Goal: Use online tool/utility

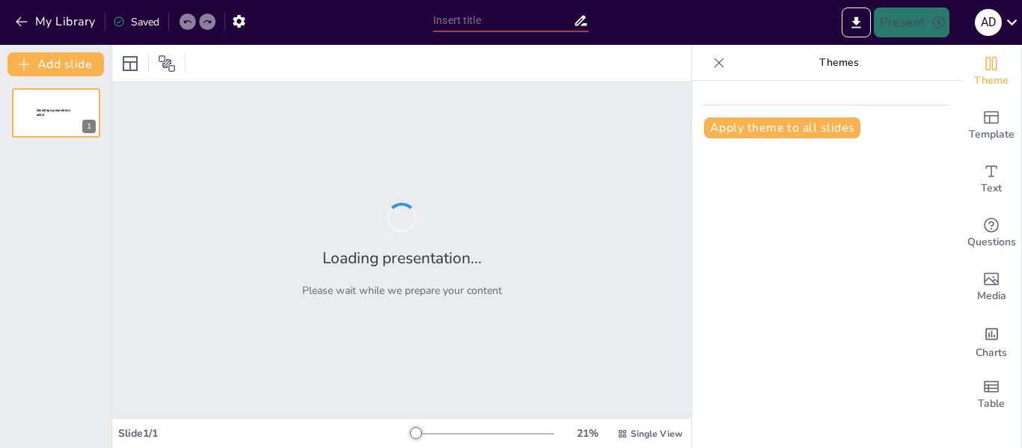
type input "Enzen [GEOGRAPHIC_DATA]: Innovating for a Sustainable Utility Landscape"
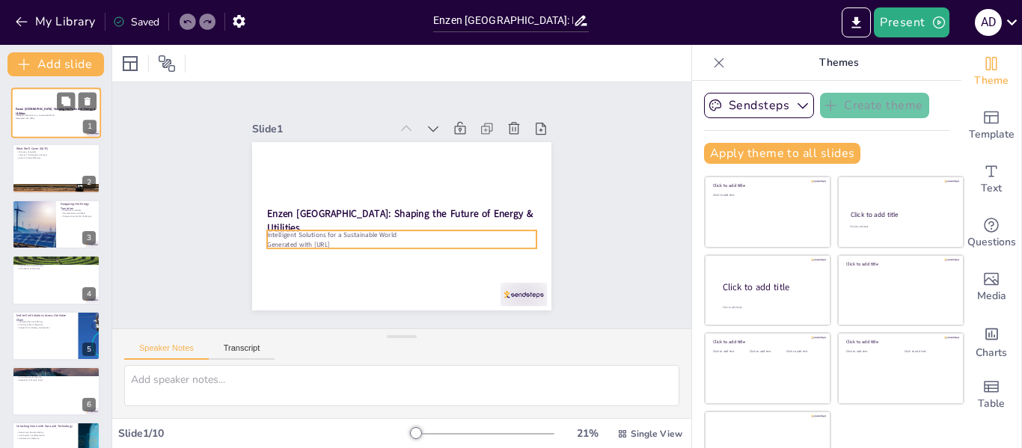
click at [58, 118] on p "Generated with [URL]" at bounding box center [56, 118] width 81 height 3
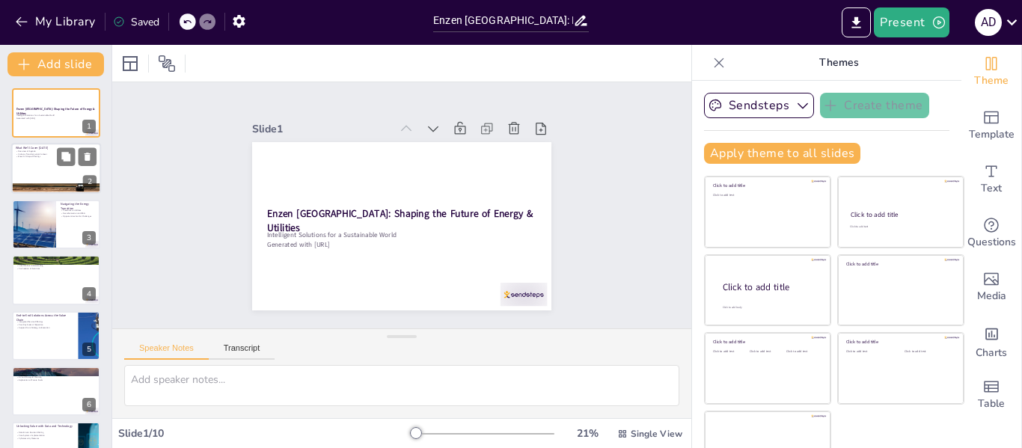
click at [50, 169] on div at bounding box center [56, 169] width 90 height 51
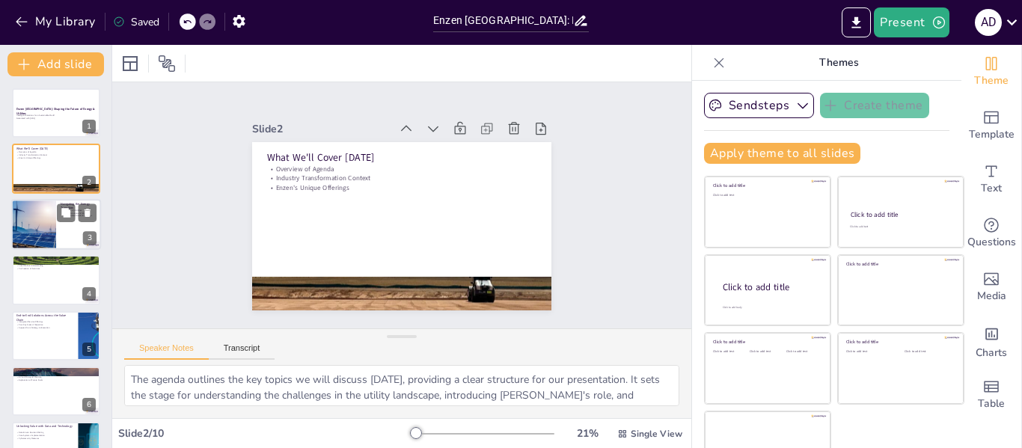
click at [38, 223] on div at bounding box center [34, 224] width 76 height 51
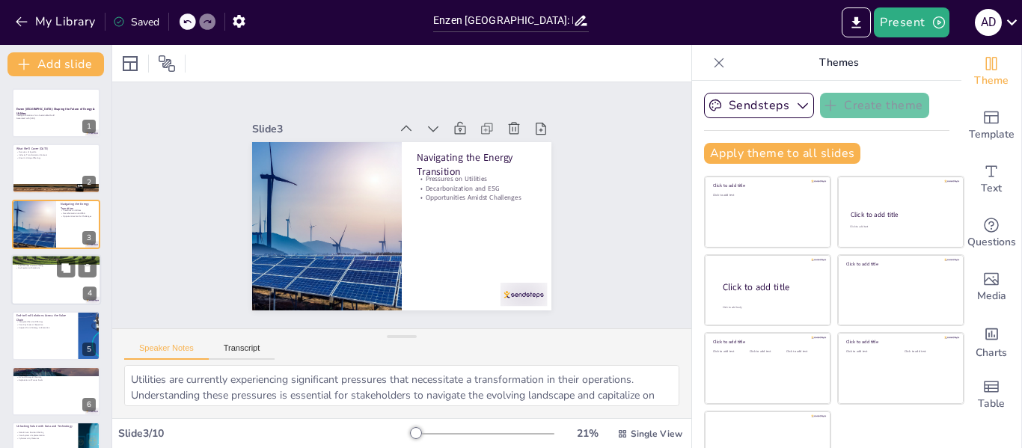
click at [45, 285] on div at bounding box center [56, 279] width 90 height 51
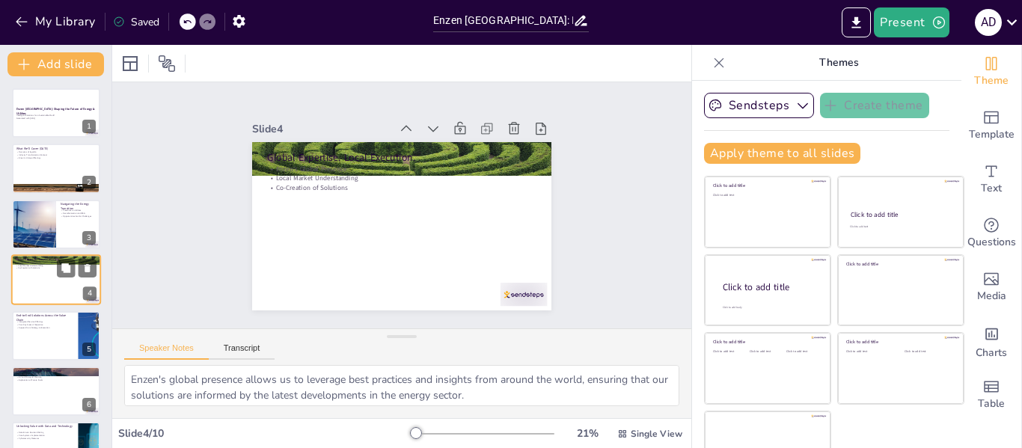
scroll to position [18, 0]
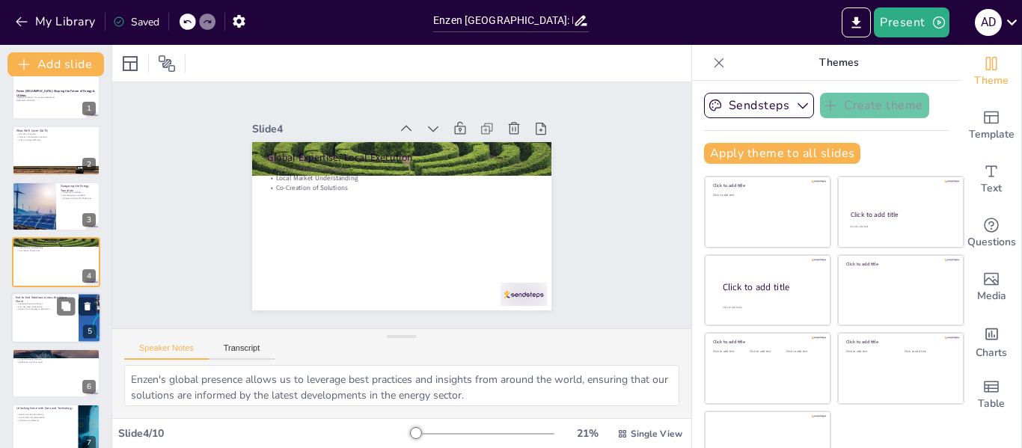
click at [46, 329] on div at bounding box center [56, 317] width 90 height 51
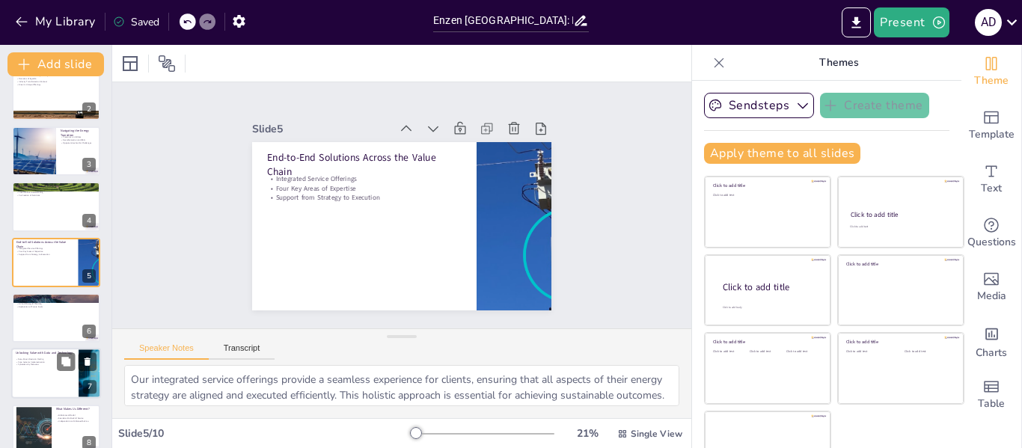
click at [44, 361] on p "Core Systems Implementation" at bounding box center [45, 362] width 58 height 3
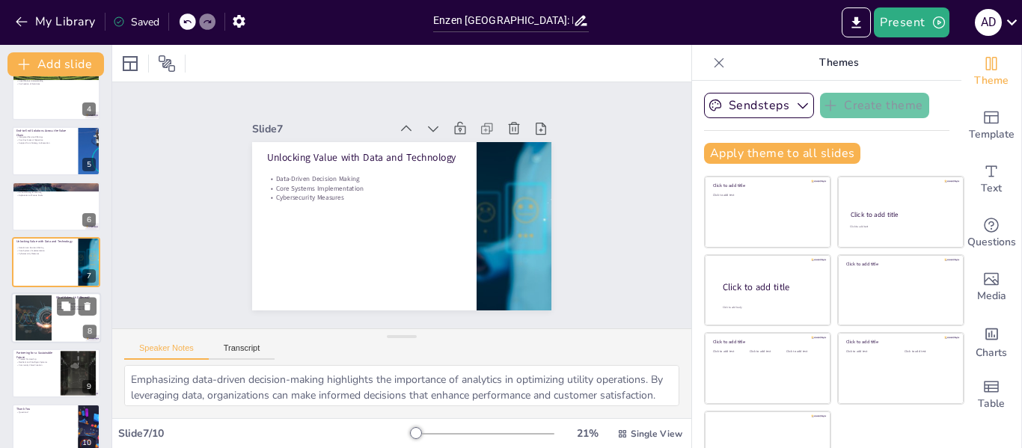
click at [52, 316] on div at bounding box center [56, 317] width 90 height 51
type textarea "The global-local model differentiates Enzen by combining international expertis…"
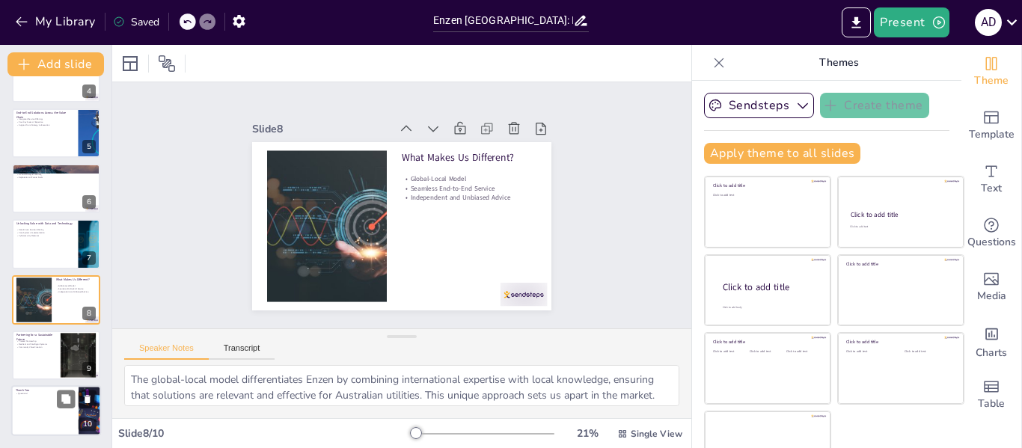
scroll to position [34, 0]
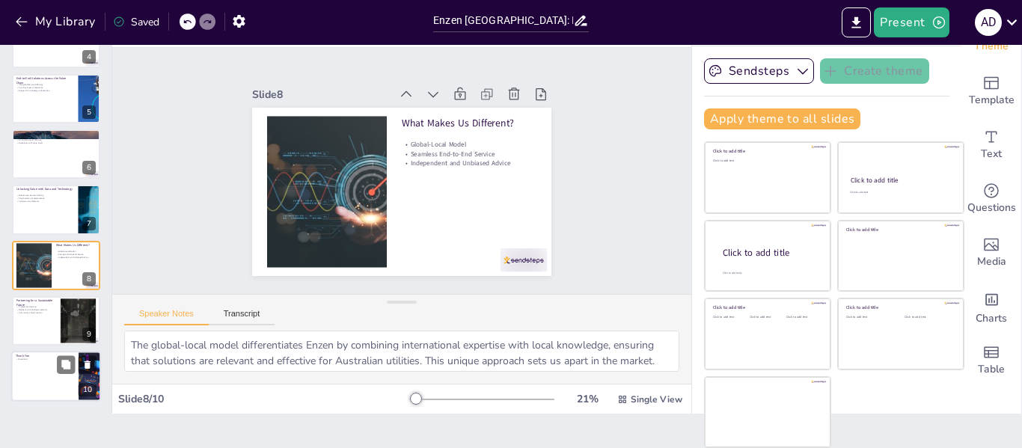
click at [43, 362] on div at bounding box center [56, 377] width 90 height 51
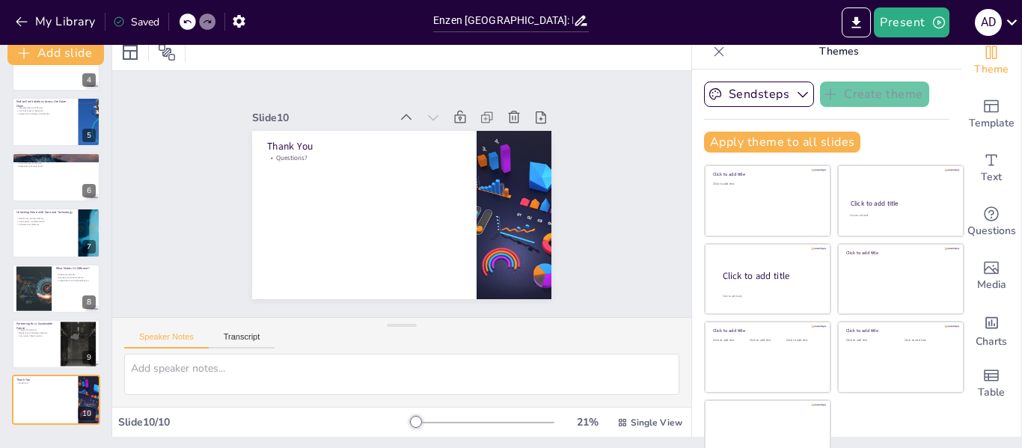
scroll to position [0, 0]
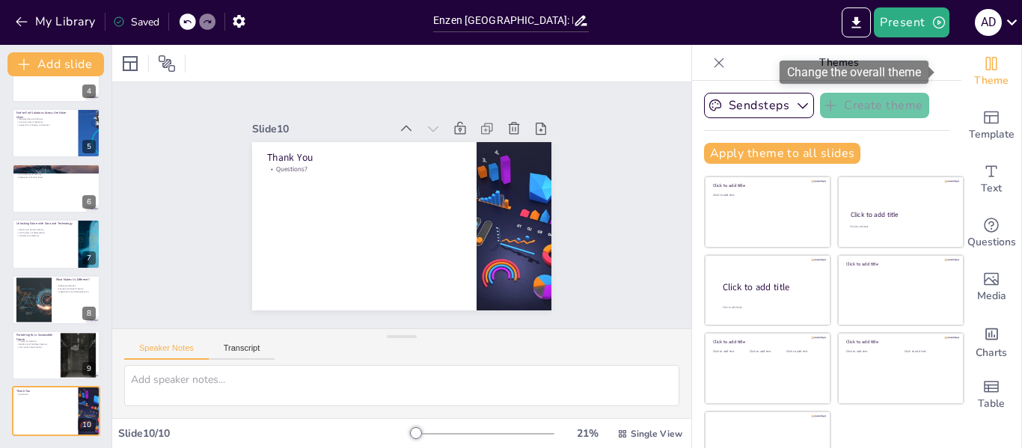
click at [978, 67] on div "Theme" at bounding box center [991, 72] width 60 height 54
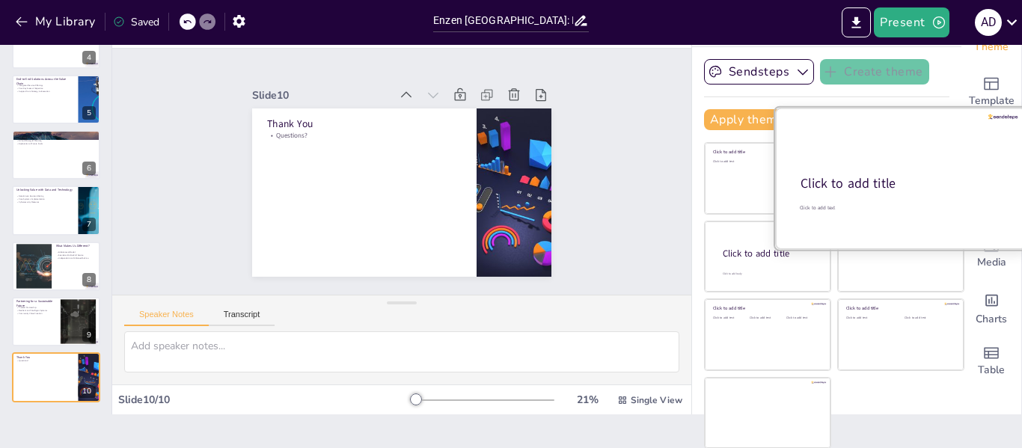
scroll to position [34, 0]
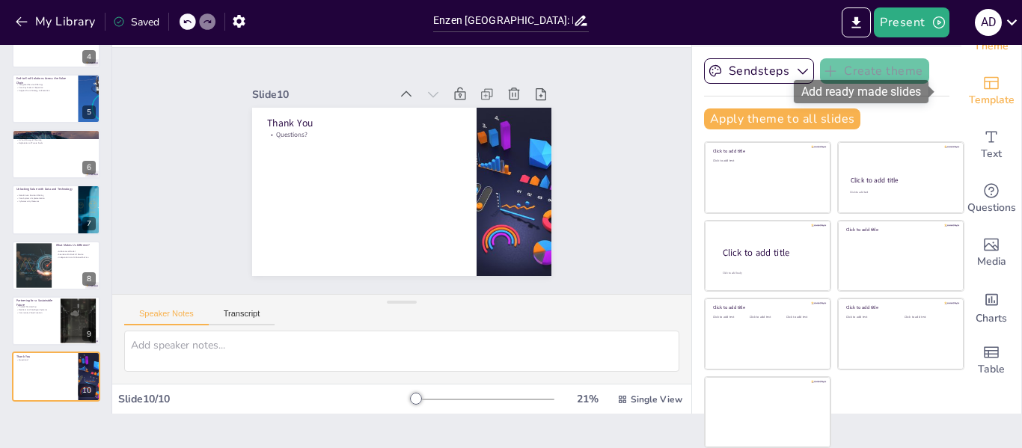
click at [984, 81] on icon "Add ready made slides" at bounding box center [991, 83] width 15 height 13
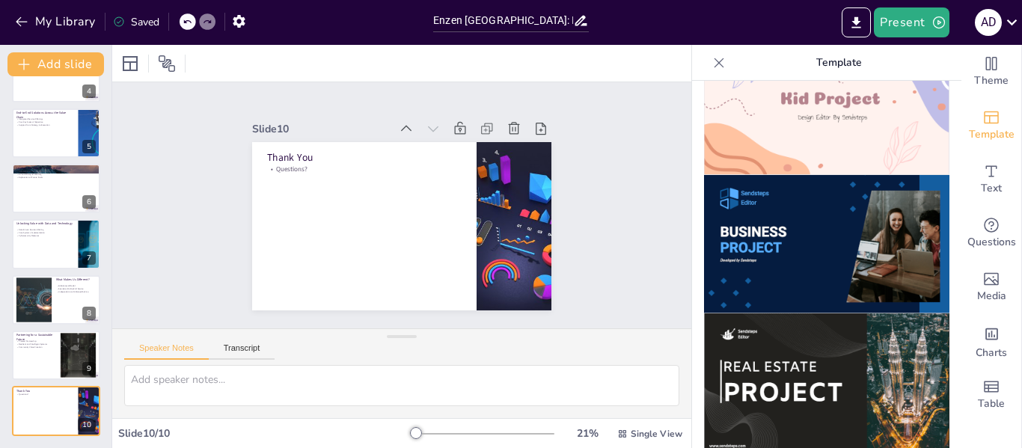
scroll to position [1159, 0]
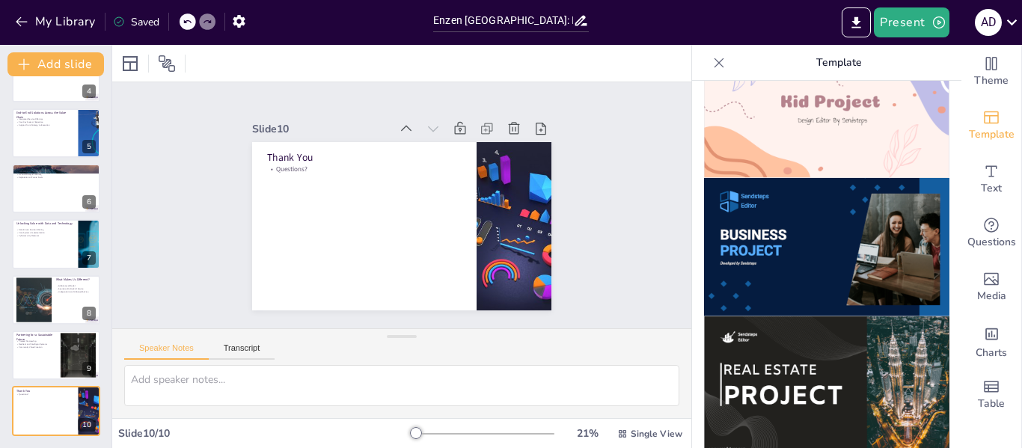
click at [817, 196] on img at bounding box center [826, 247] width 245 height 138
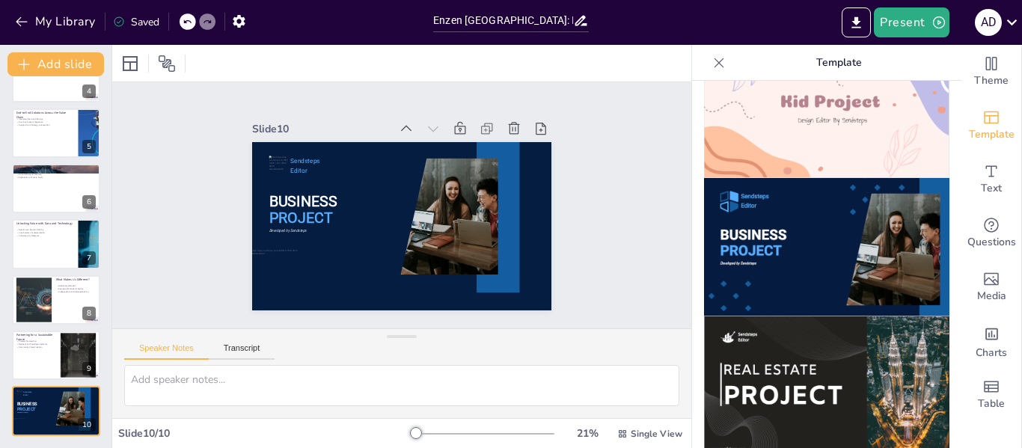
click at [809, 196] on img at bounding box center [826, 247] width 245 height 138
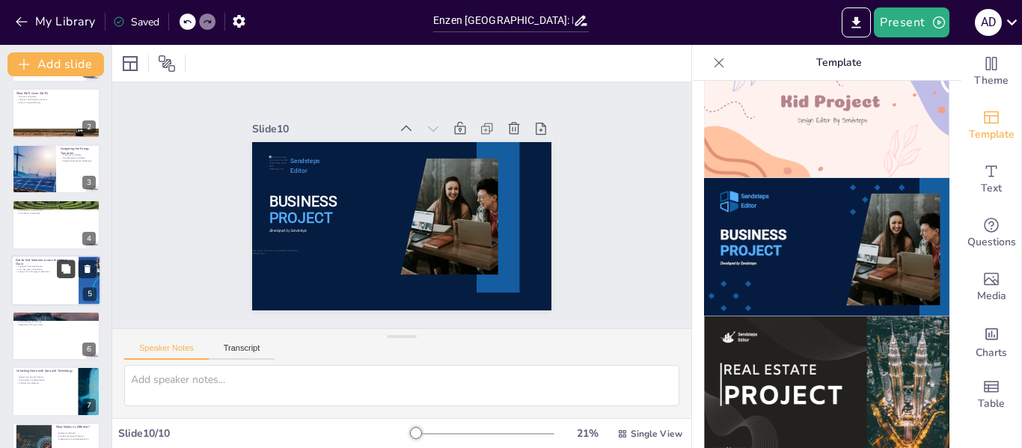
scroll to position [0, 0]
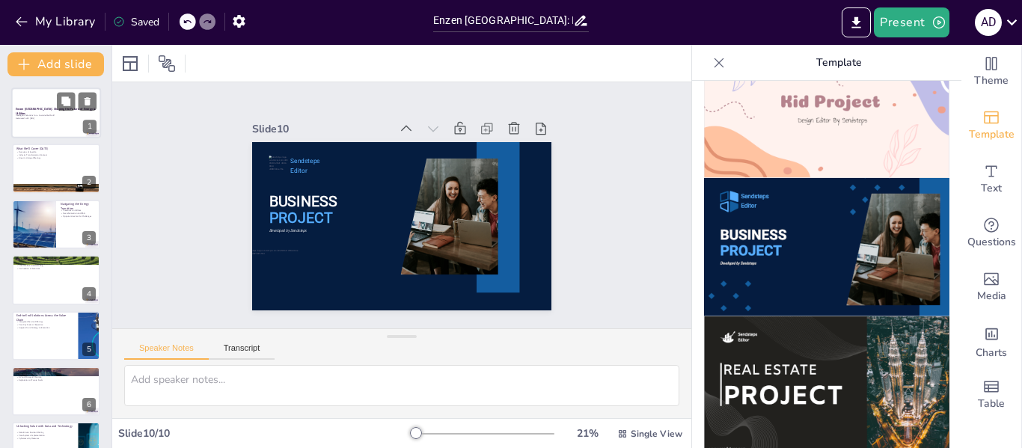
click at [37, 112] on div "Enzen [GEOGRAPHIC_DATA]: Shaping the Future of Energy & Utilities" at bounding box center [56, 110] width 81 height 7
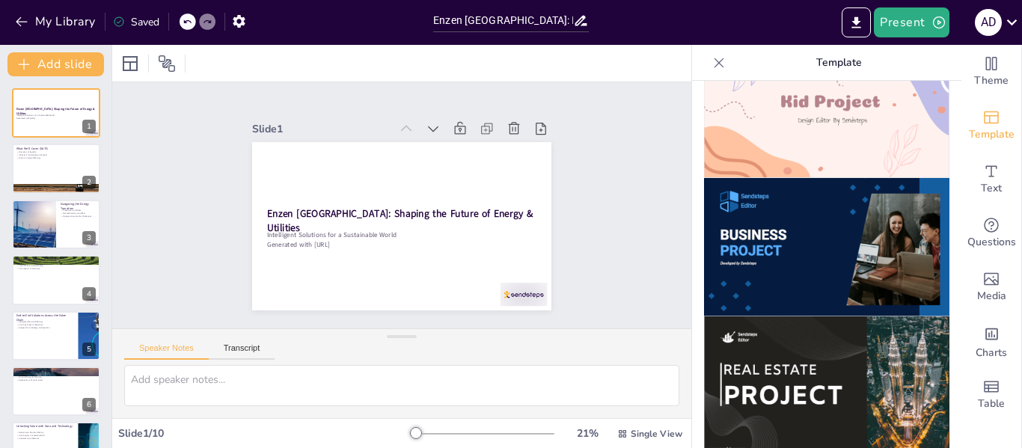
click at [764, 190] on img at bounding box center [826, 247] width 245 height 138
